Goal: Task Accomplishment & Management: Manage account settings

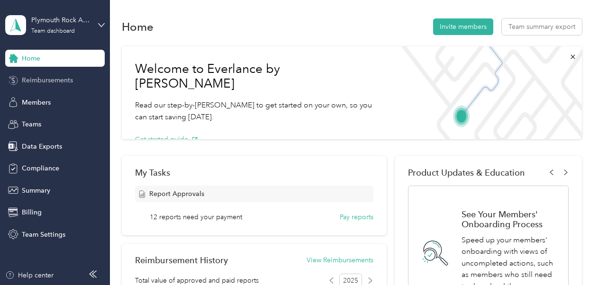
click at [40, 81] on span "Reimbursements" at bounding box center [47, 80] width 51 height 10
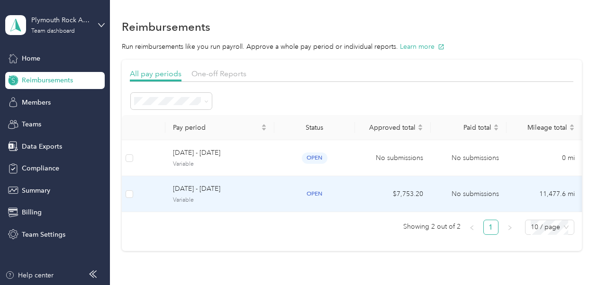
click at [211, 194] on span "[DATE] - [DATE]" at bounding box center [220, 189] width 94 height 10
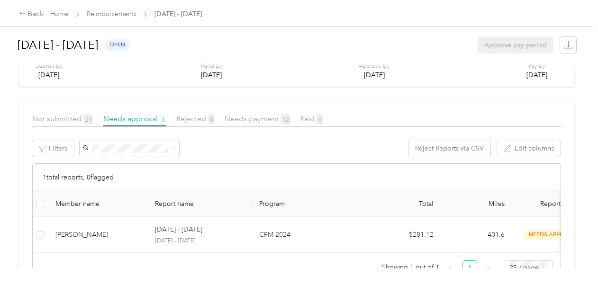
scroll to position [184, 0]
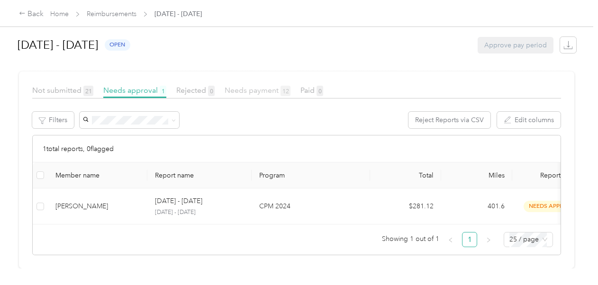
click at [242, 86] on span "Needs payment 12" at bounding box center [258, 90] width 66 height 9
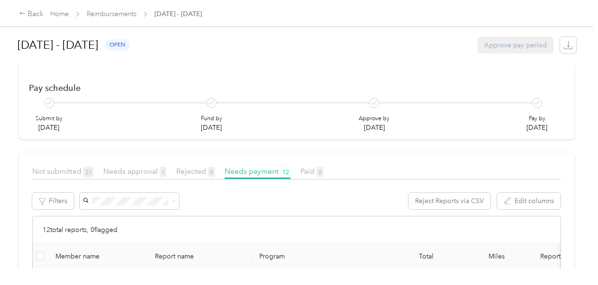
scroll to position [42, 0]
